Goal: Task Accomplishment & Management: Manage account settings

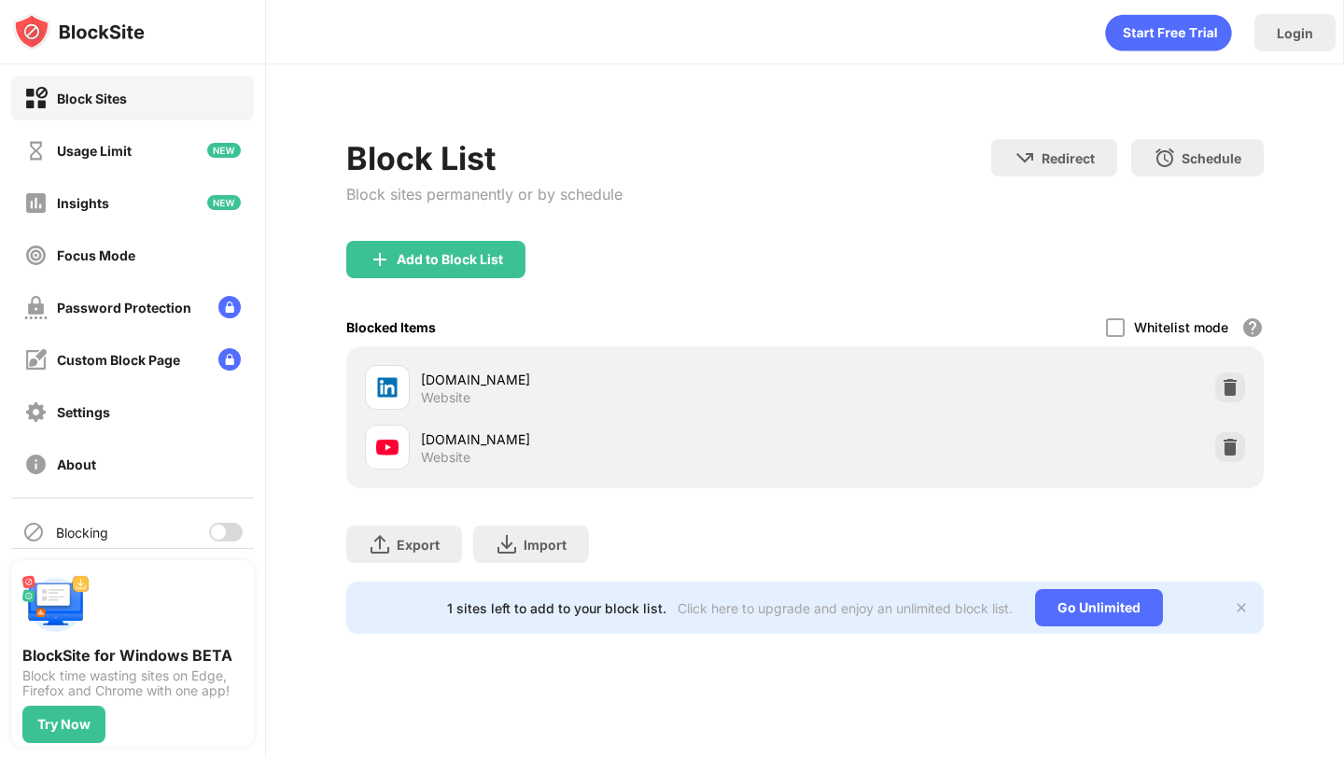
click at [220, 526] on div at bounding box center [218, 531] width 15 height 15
click at [224, 528] on div at bounding box center [226, 532] width 34 height 19
click at [217, 523] on div at bounding box center [226, 532] width 34 height 19
